Goal: Navigation & Orientation: Find specific page/section

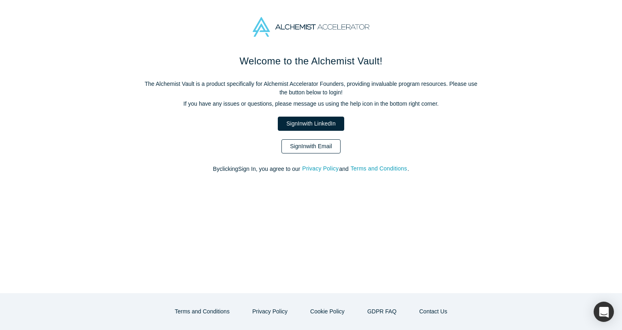
click at [326, 150] on link "Sign In with Email" at bounding box center [310, 146] width 59 height 14
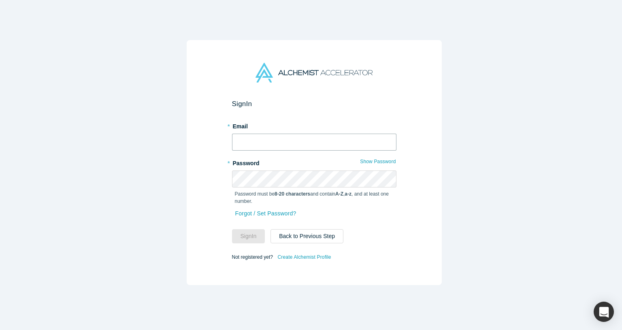
type input "[EMAIL_ADDRESS][DOMAIN_NAME]"
click at [243, 230] on button "Sign In" at bounding box center [248, 236] width 33 height 14
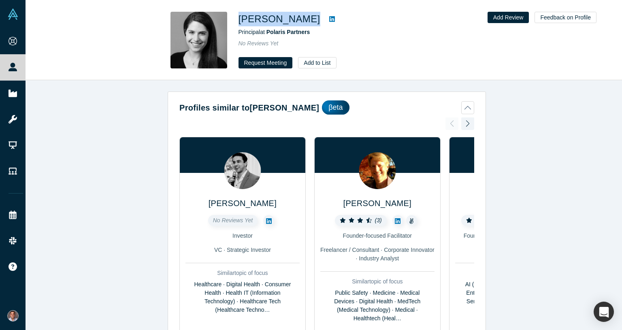
drag, startPoint x: 317, startPoint y: 16, endPoint x: 239, endPoint y: 17, distance: 77.4
click at [239, 17] on div "Marissa Bertorelli" at bounding box center [352, 19] width 227 height 15
copy div "Marissa Bertorelli"
